Goal: Register for event/course

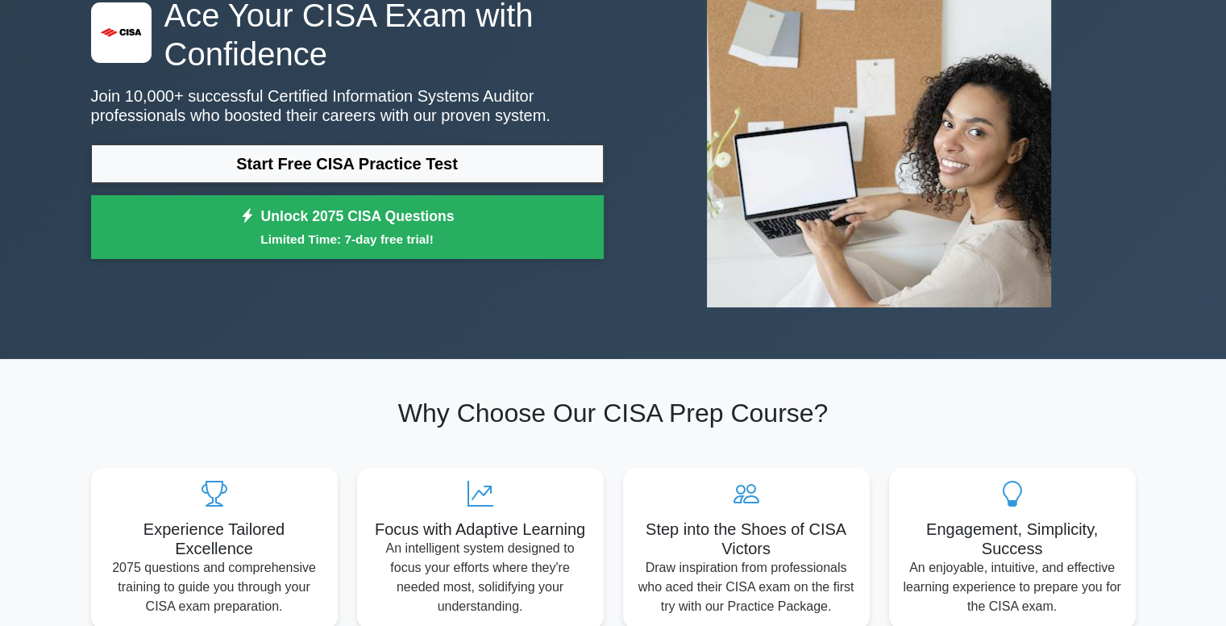
scroll to position [145, 0]
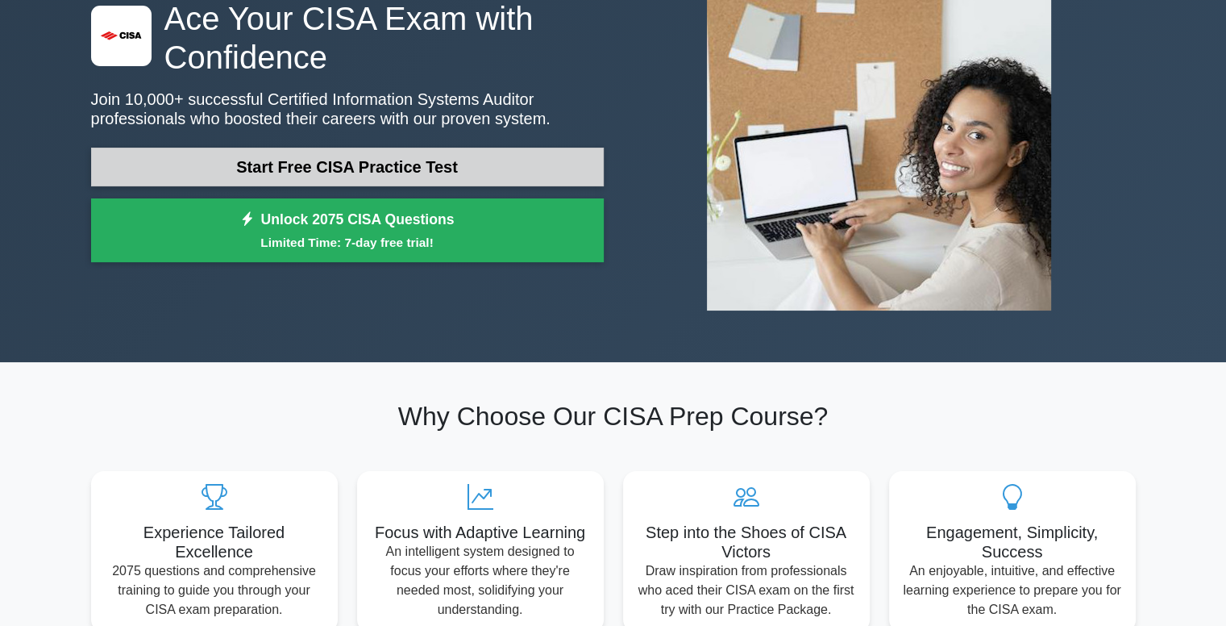
click at [403, 166] on link "Start Free CISA Practice Test" at bounding box center [347, 167] width 513 height 39
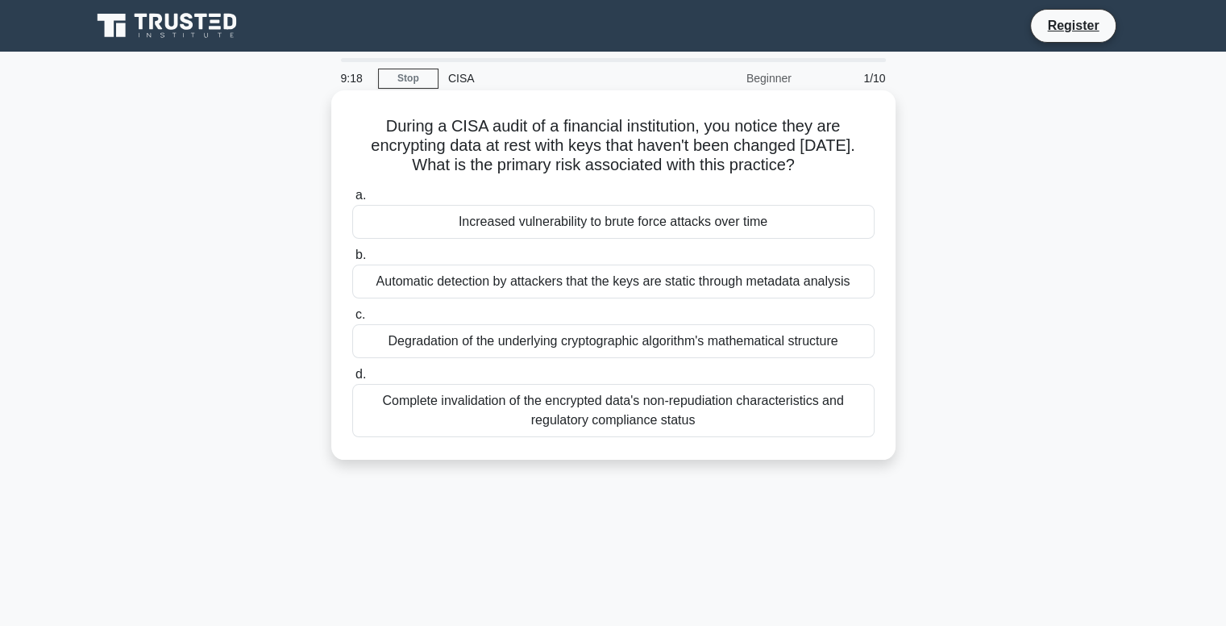
click at [532, 228] on div "Increased vulnerability to brute force attacks over time" at bounding box center [613, 222] width 522 height 34
click at [352, 201] on input "a. Increased vulnerability to brute force attacks over time" at bounding box center [352, 195] width 0 height 10
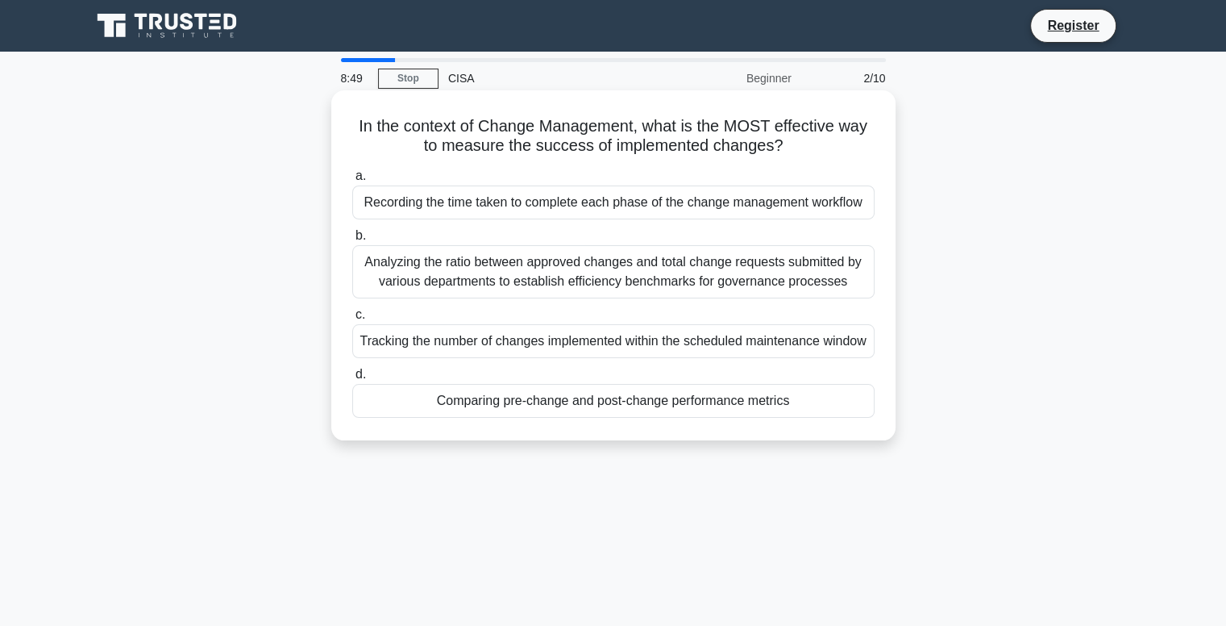
click at [506, 399] on div "Comparing pre-change and post-change performance metrics" at bounding box center [613, 401] width 522 height 34
click at [352, 380] on input "d. Comparing pre-change and post-change performance metrics" at bounding box center [352, 374] width 0 height 10
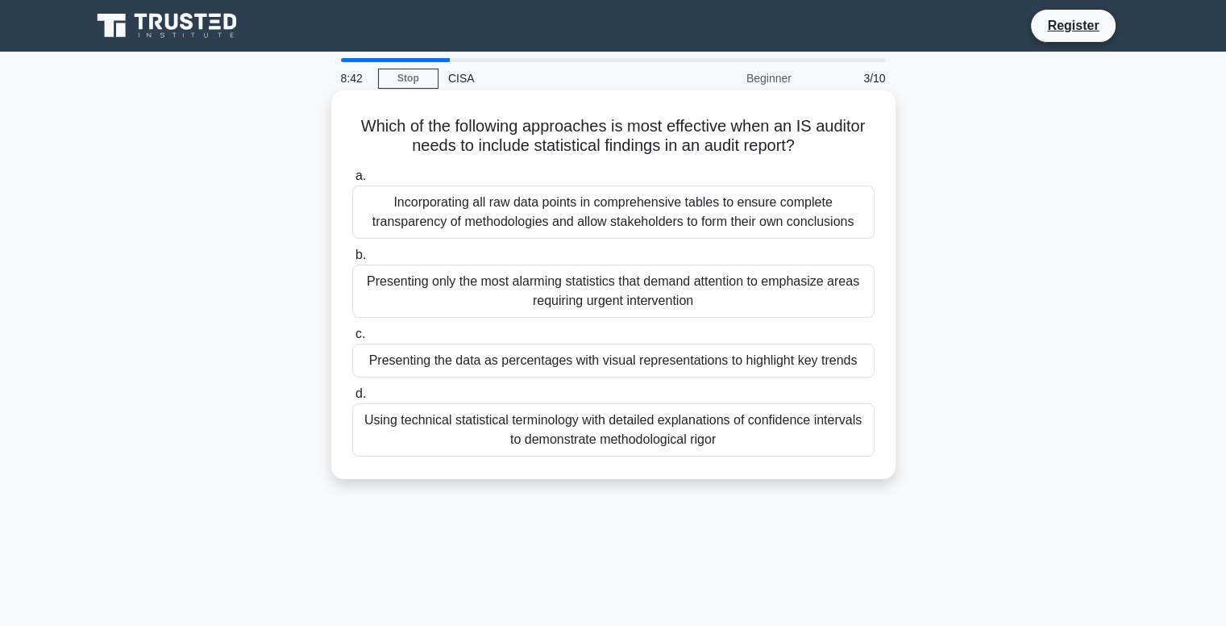
click at [447, 359] on div "Presenting the data as percentages with visual representations to highlight key…" at bounding box center [613, 360] width 522 height 34
click at [352, 339] on input "c. Presenting the data as percentages with visual representations to highlight …" at bounding box center [352, 334] width 0 height 10
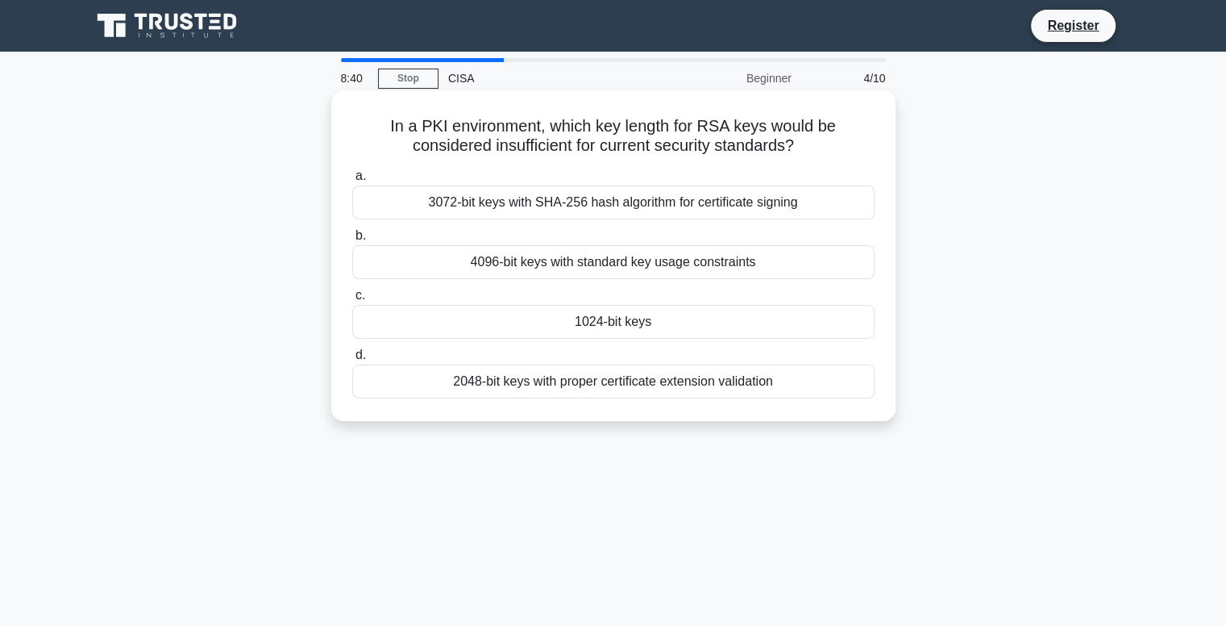
click at [560, 264] on div "4096-bit keys with standard key usage constraints" at bounding box center [613, 262] width 522 height 34
click at [352, 241] on input "b. 4096-bit keys with standard key usage constraints" at bounding box center [352, 236] width 0 height 10
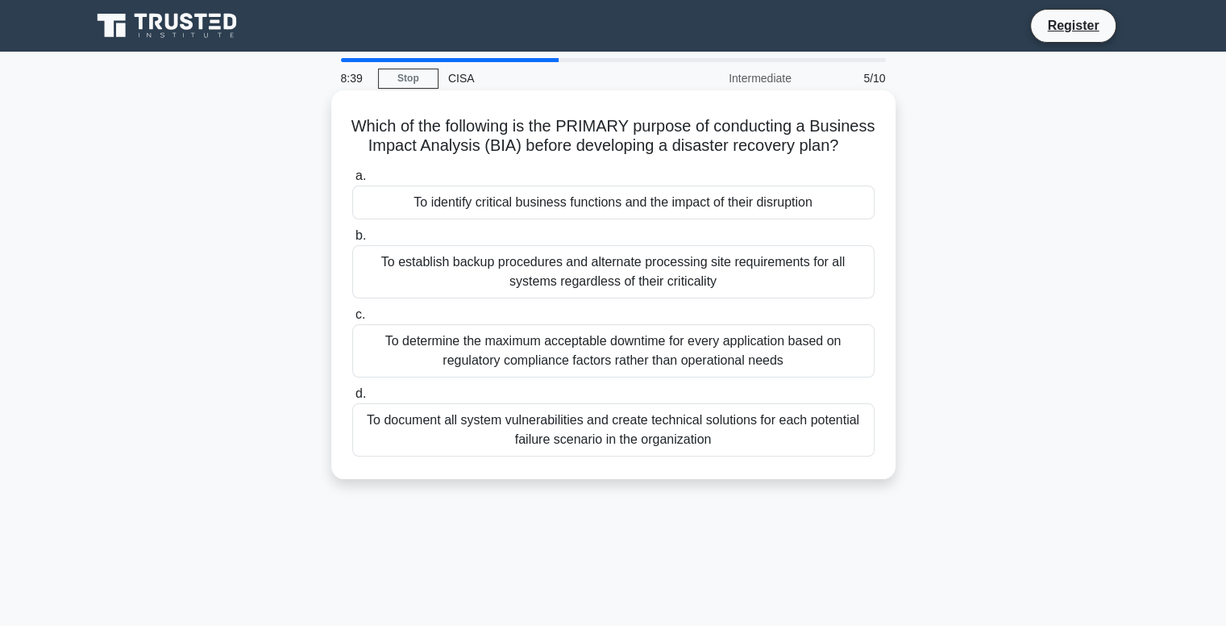
click at [549, 298] on div "To establish backup procedures and alternate processing site requirements for a…" at bounding box center [613, 271] width 522 height 53
click at [352, 241] on input "b. To establish backup procedures and alternate processing site requirements fo…" at bounding box center [352, 236] width 0 height 10
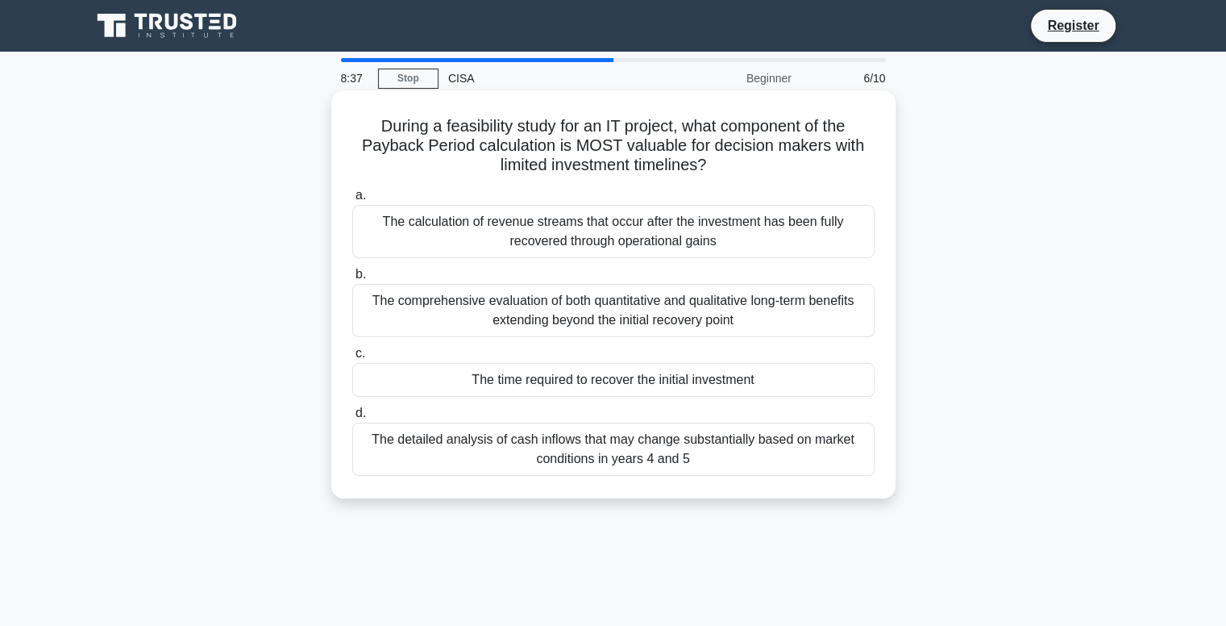
click at [549, 226] on div "The calculation of revenue streams that occur after the investment has been ful…" at bounding box center [613, 231] width 522 height 53
click at [352, 201] on input "a. The calculation of revenue streams that occur after the investment has been …" at bounding box center [352, 195] width 0 height 10
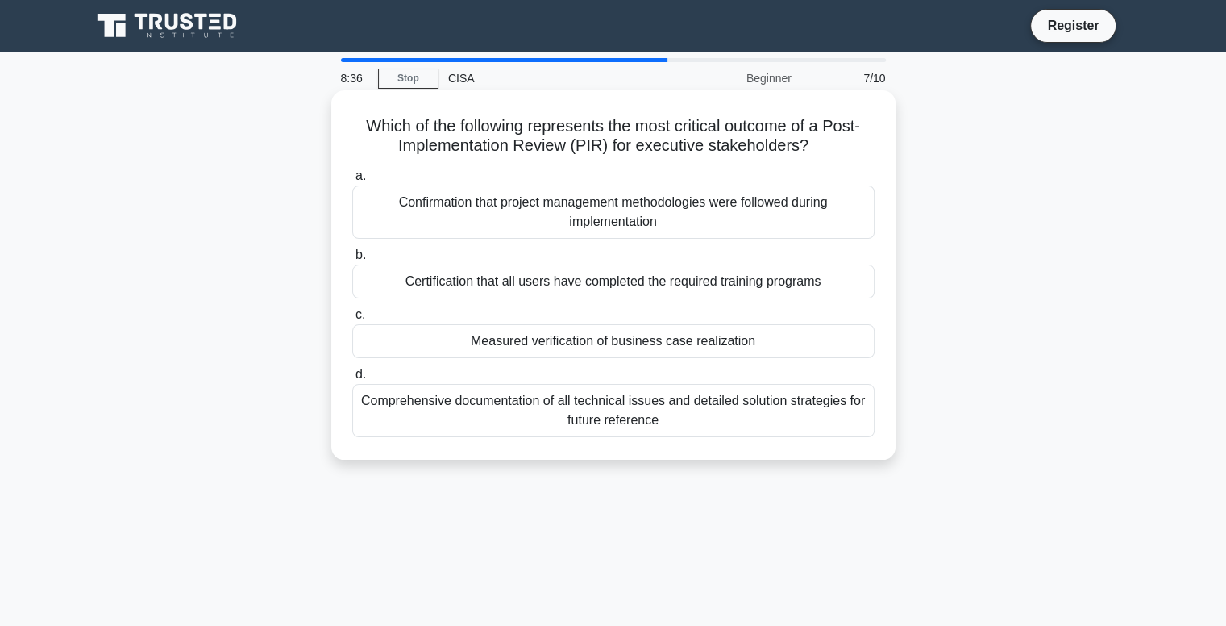
click at [545, 276] on div "Certification that all users have completed the required training programs" at bounding box center [613, 281] width 522 height 34
click at [352, 260] on input "b. Certification that all users have completed the required training programs" at bounding box center [352, 255] width 0 height 10
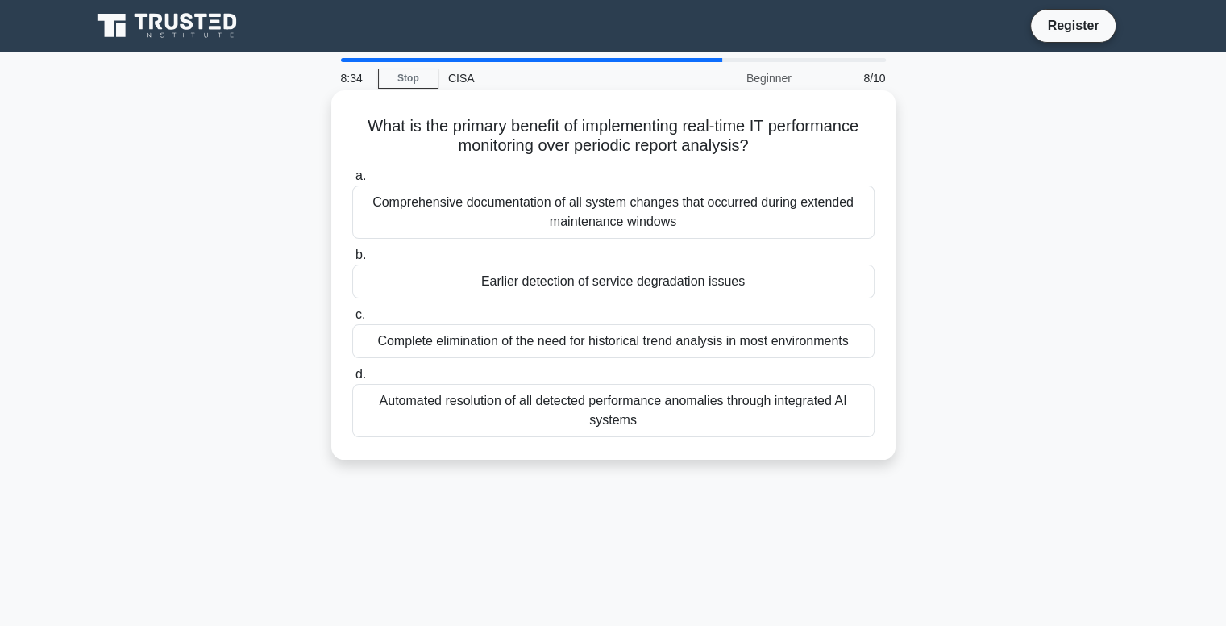
click at [560, 206] on div "Comprehensive documentation of all system changes that occurred during extended…" at bounding box center [613, 211] width 522 height 53
click at [352, 181] on input "a. Comprehensive documentation of all system changes that occurred during exten…" at bounding box center [352, 176] width 0 height 10
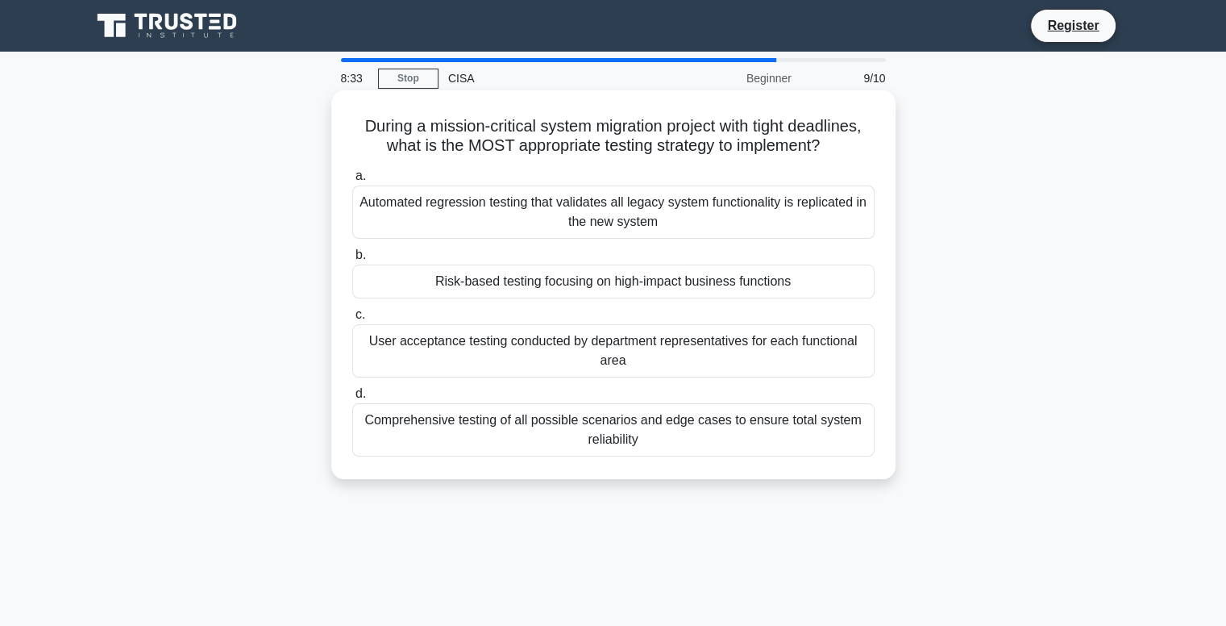
click at [564, 293] on div "Risk-based testing focusing on high-impact business functions" at bounding box center [613, 281] width 522 height 34
click at [352, 260] on input "b. Risk-based testing focusing on high-impact business functions" at bounding box center [352, 255] width 0 height 10
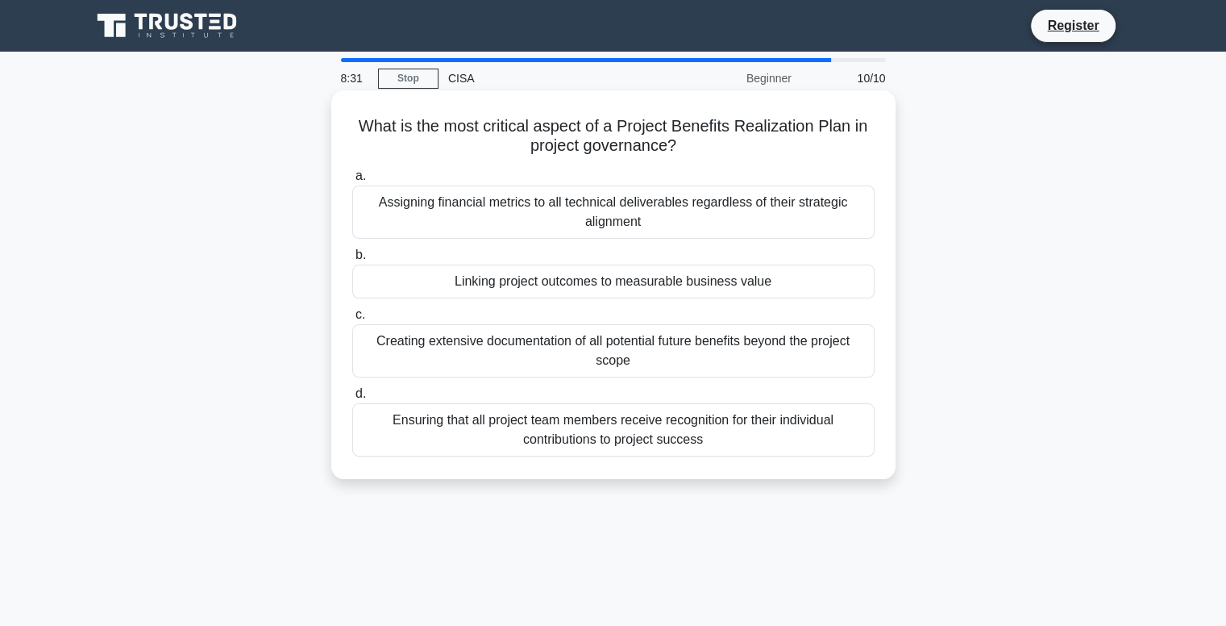
click at [599, 244] on div "a. Assigning financial metrics to all technical deliverables regardless of thei…" at bounding box center [614, 311] width 542 height 297
click at [600, 270] on div "Linking project outcomes to measurable business value" at bounding box center [613, 281] width 522 height 34
click at [352, 260] on input "b. Linking project outcomes to measurable business value" at bounding box center [352, 255] width 0 height 10
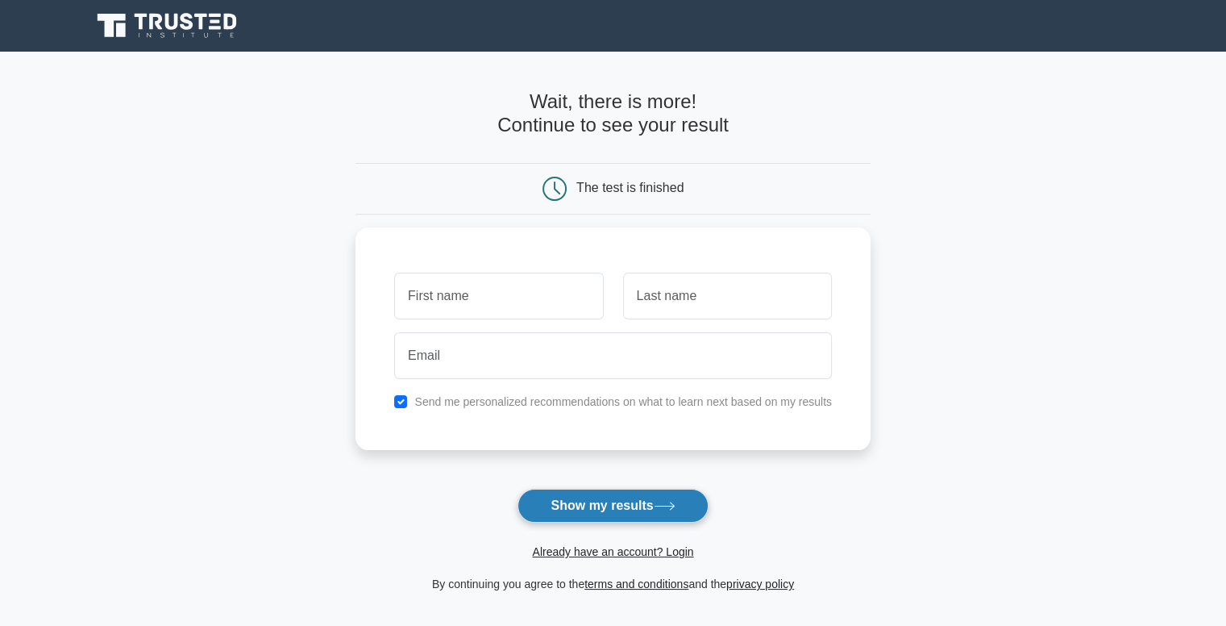
click at [610, 507] on button "Show my results" at bounding box center [613, 506] width 190 height 34
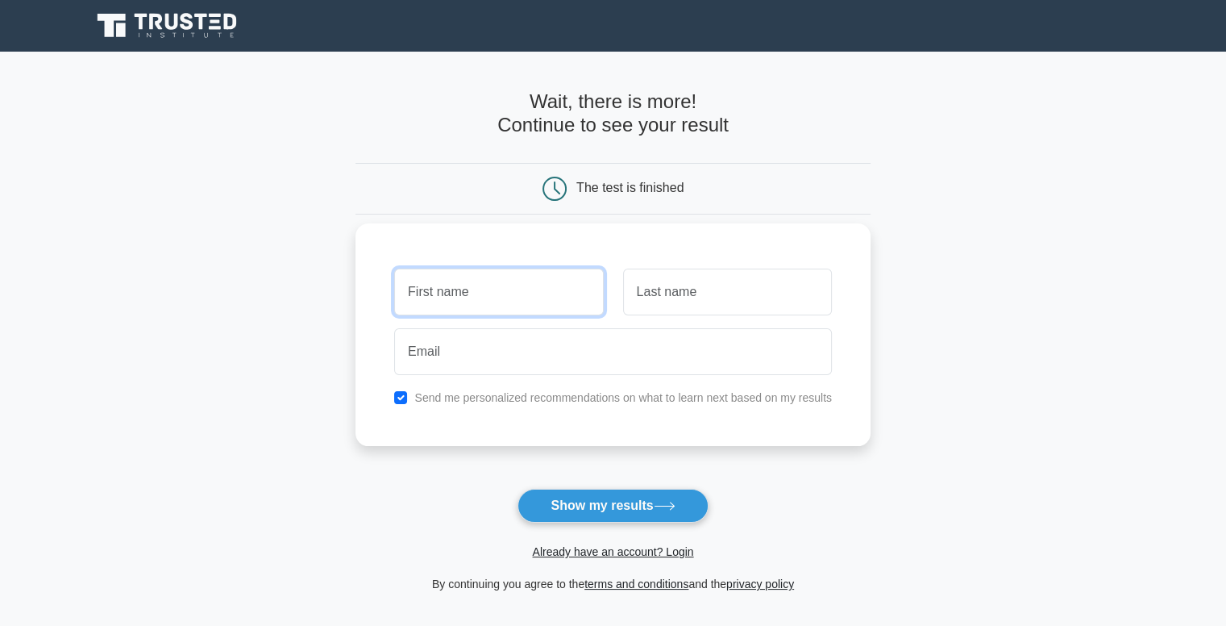
click at [520, 298] on input "text" at bounding box center [498, 291] width 209 height 47
type input "b"
type input "sebika"
click at [668, 298] on input "text" at bounding box center [727, 291] width 209 height 47
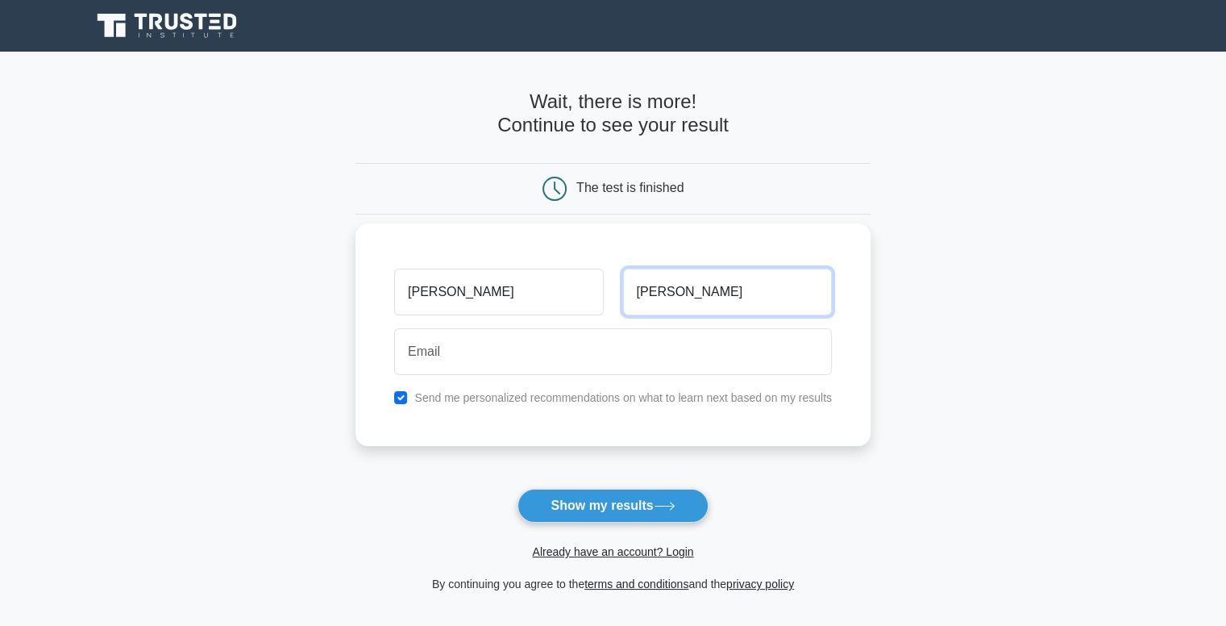
type input "bista"
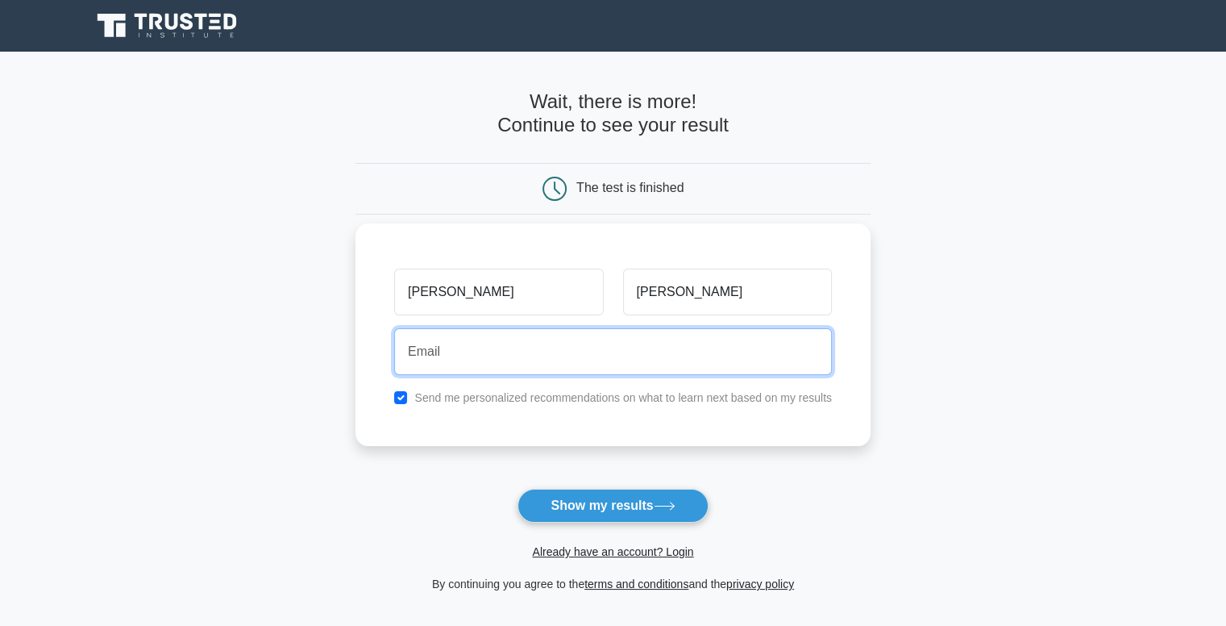
click at [497, 339] on input "email" at bounding box center [613, 351] width 438 height 47
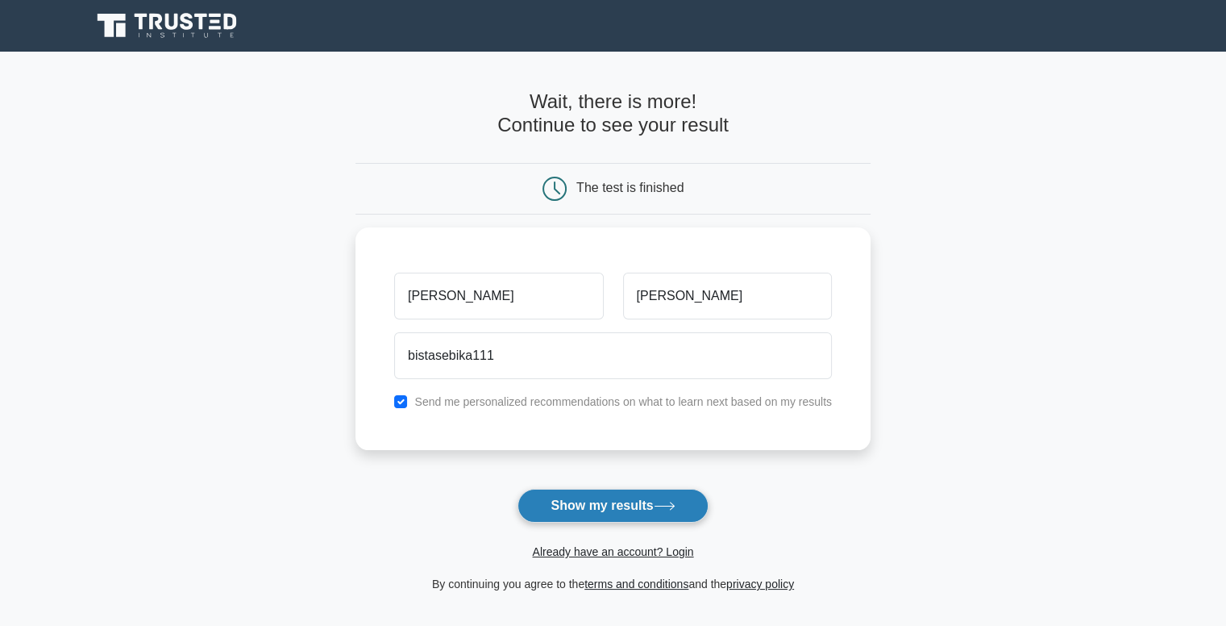
click at [568, 496] on button "Show my results" at bounding box center [613, 506] width 190 height 34
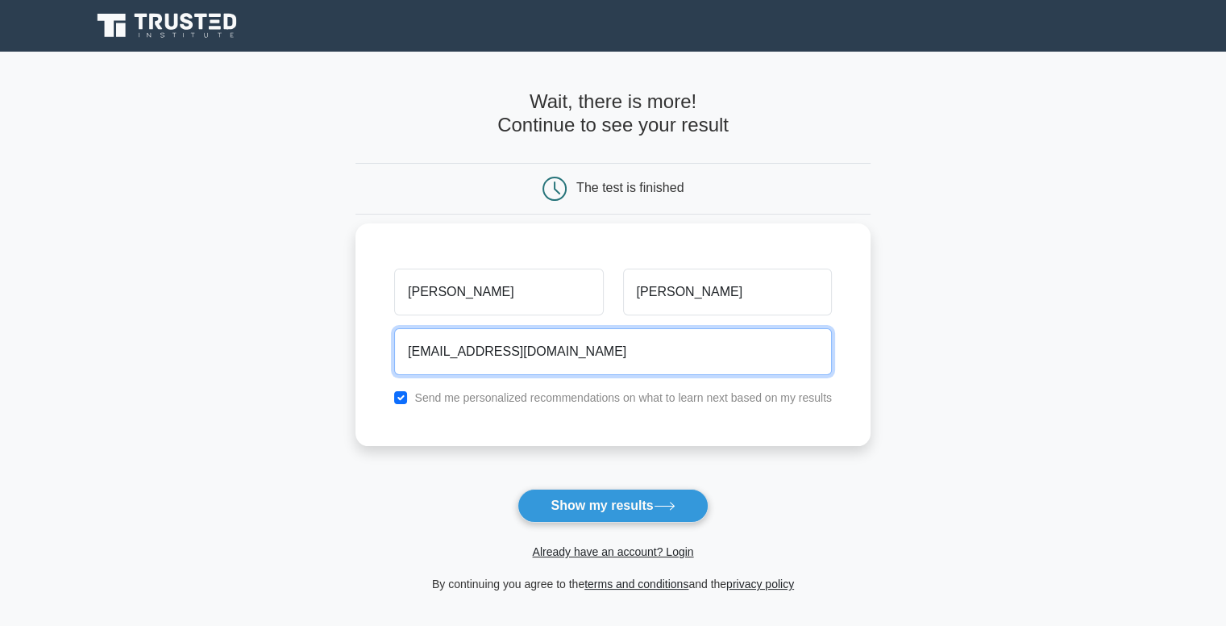
type input "bistasebika111@gmail.com"
click at [518, 489] on button "Show my results" at bounding box center [613, 506] width 190 height 34
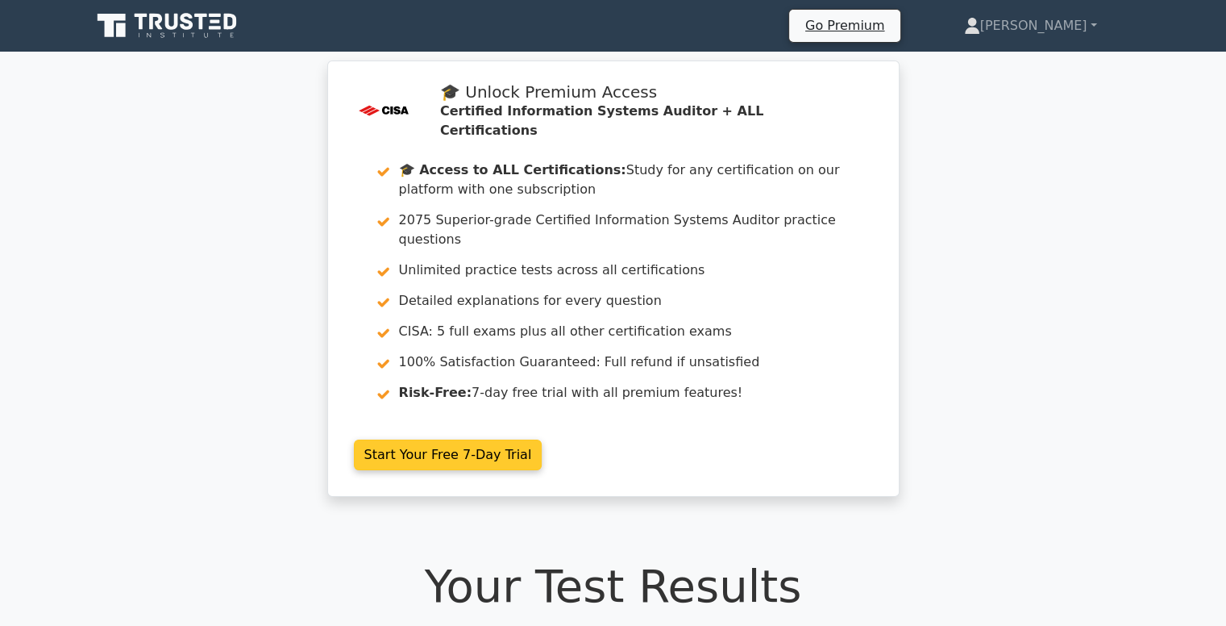
click at [474, 439] on link "Start Your Free 7-Day Trial" at bounding box center [448, 454] width 189 height 31
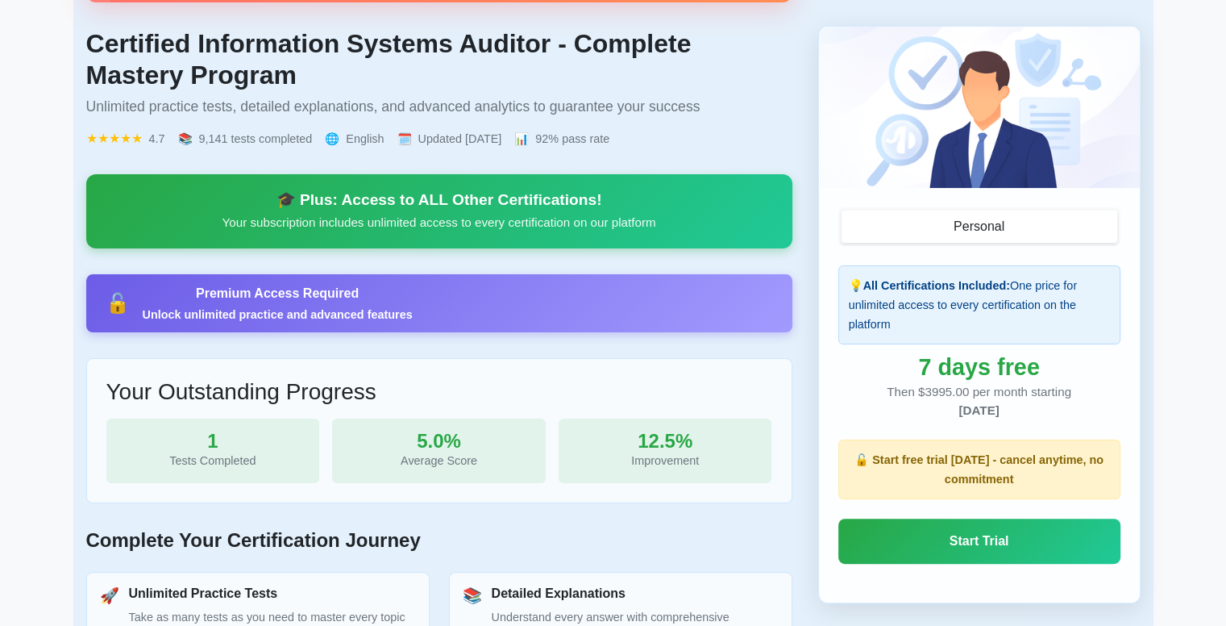
scroll to position [255, 0]
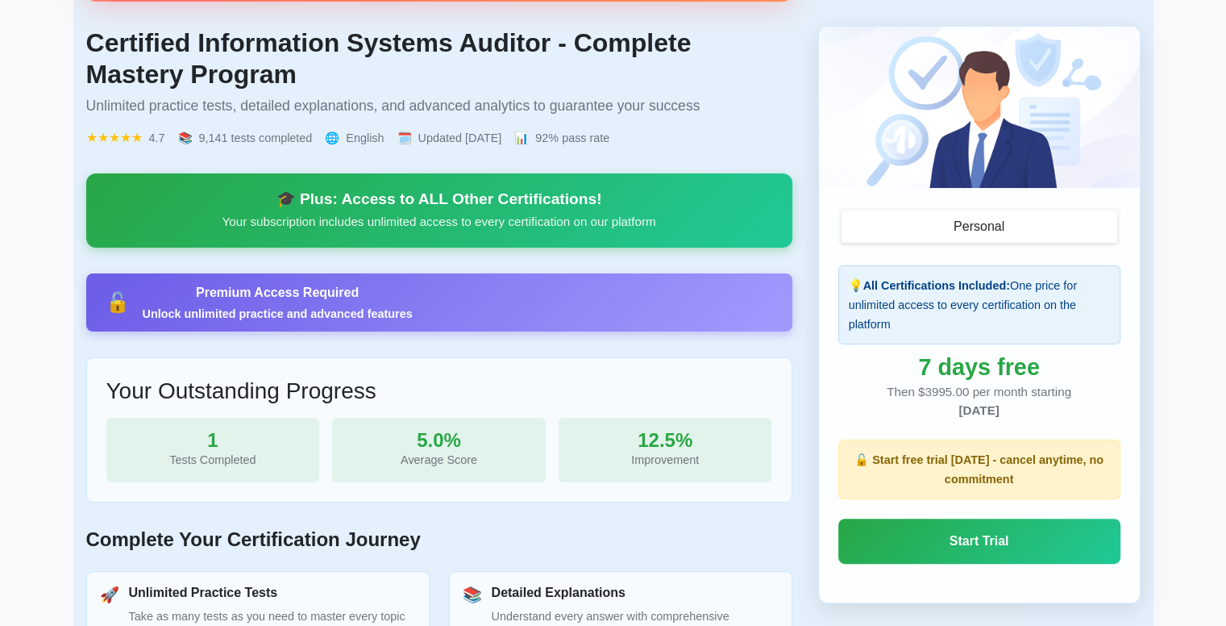
click at [581, 348] on div "🎯 Congratulations! Ready for More? You've completed your free tests for Certifi…" at bounding box center [439, 377] width 706 height 1005
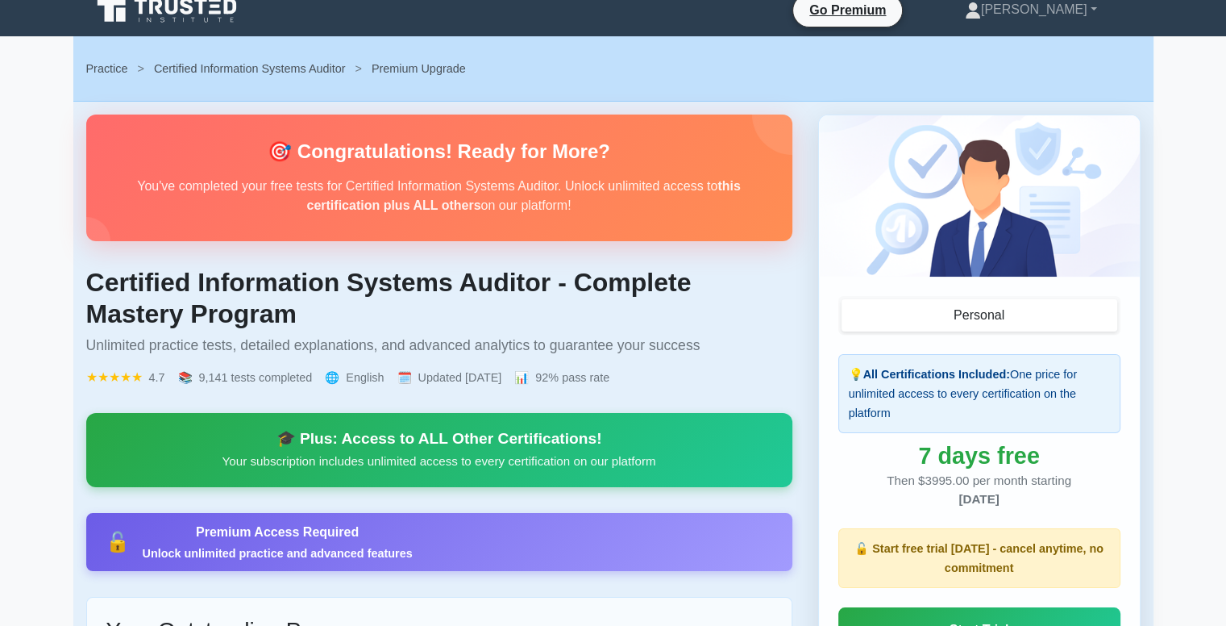
scroll to position [0, 0]
